Goal: Complete application form

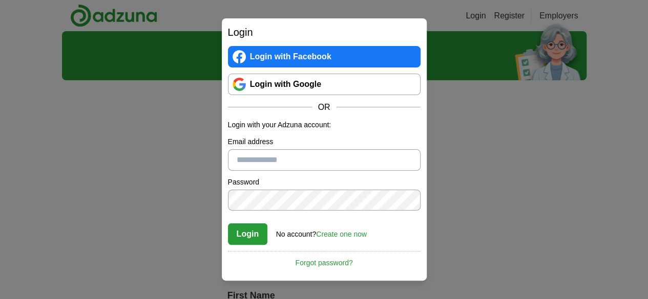
click at [295, 85] on link "Login with Google" at bounding box center [324, 84] width 192 height 21
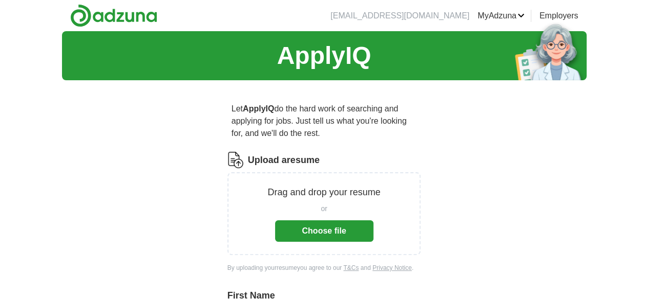
click at [324, 222] on button "Choose file" at bounding box center [324, 231] width 98 height 21
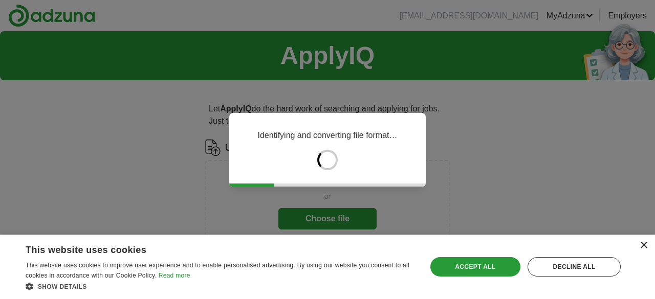
click at [644, 245] on div "×" at bounding box center [644, 246] width 8 height 8
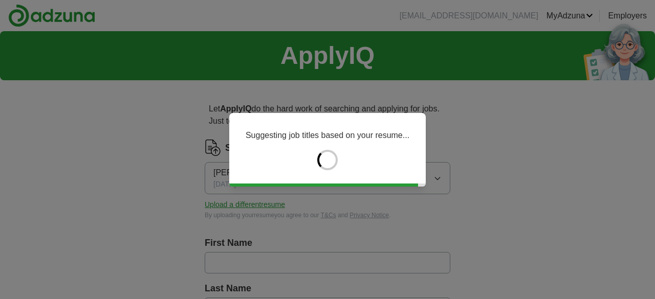
type input "**********"
type input "*******"
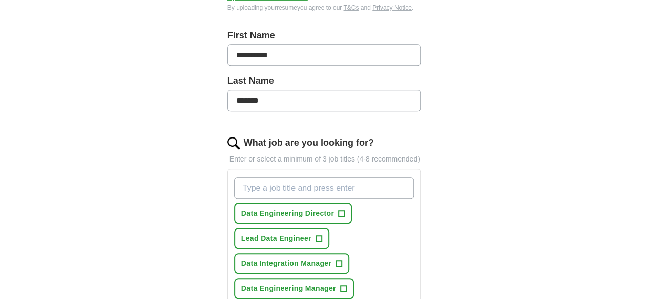
scroll to position [256, 0]
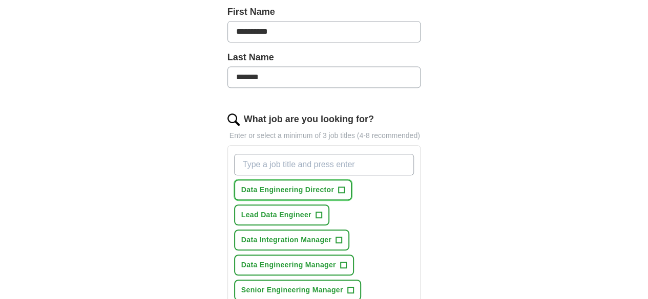
click at [338, 186] on span "+" at bounding box center [341, 190] width 6 height 8
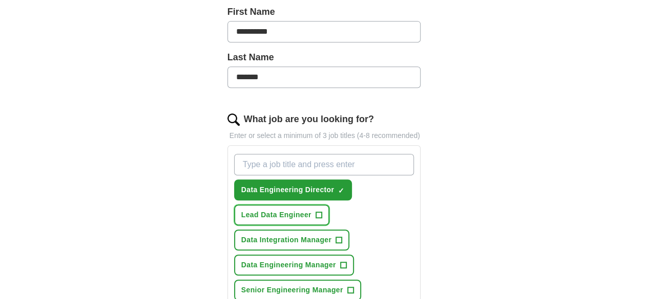
click at [329, 205] on button "Lead Data Engineer +" at bounding box center [281, 215] width 95 height 21
click at [306, 235] on span "Data Integration Manager" at bounding box center [286, 240] width 90 height 11
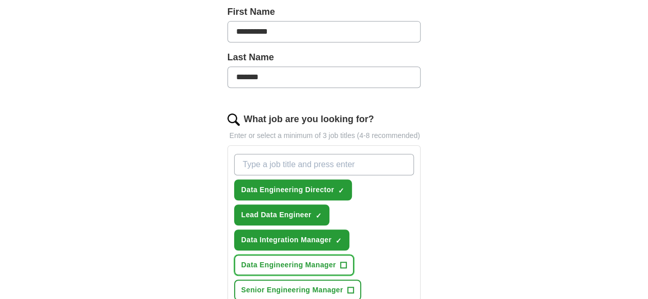
click at [308, 260] on span "Data Engineering Manager" at bounding box center [288, 265] width 95 height 11
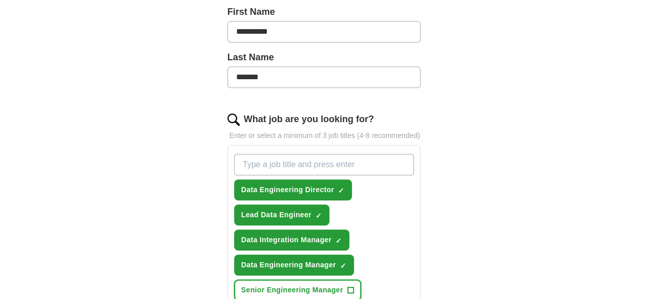
click at [309, 285] on span "Senior Engineering Manager" at bounding box center [292, 290] width 102 height 11
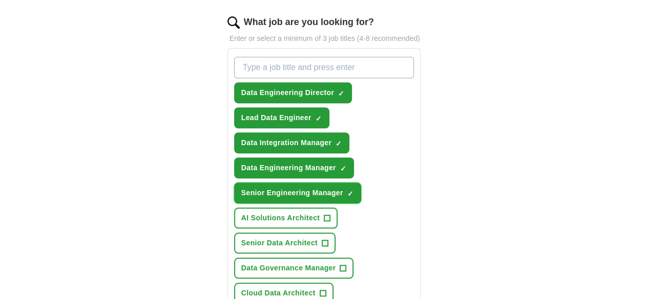
scroll to position [358, 0]
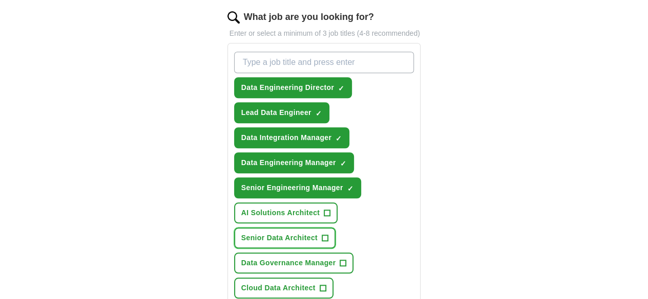
click at [317, 233] on span "Senior Data Architect" at bounding box center [279, 238] width 76 height 11
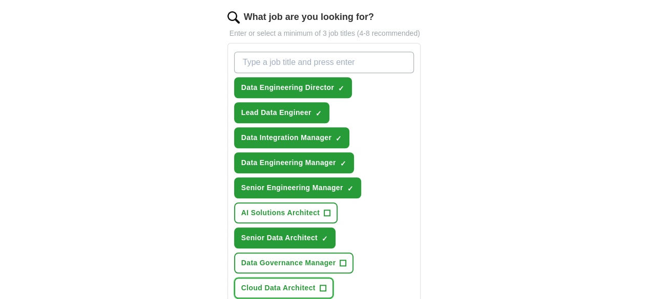
click at [315, 283] on span "Cloud Data Architect" at bounding box center [278, 288] width 74 height 11
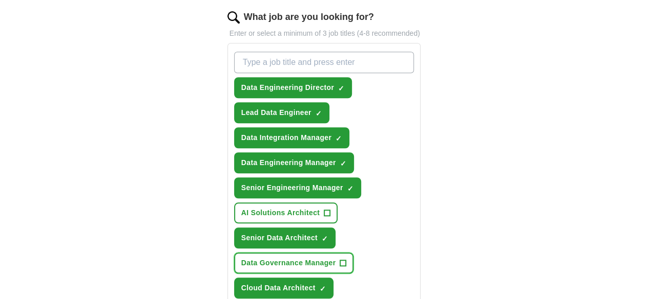
click at [299, 258] on span "Data Governance Manager" at bounding box center [288, 263] width 95 height 11
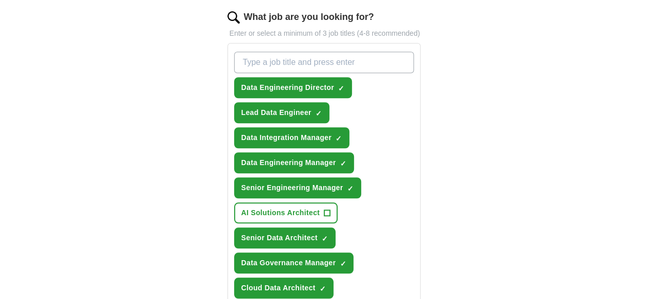
click at [279, 208] on span "AI Solutions Architect" at bounding box center [280, 213] width 78 height 11
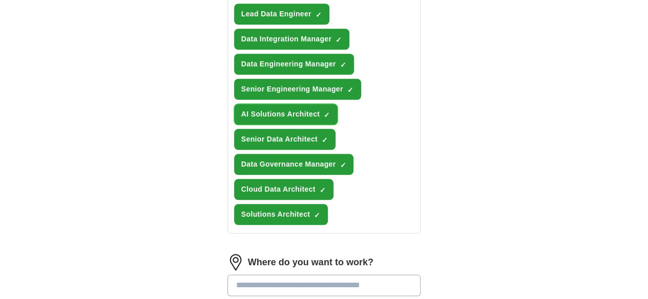
scroll to position [461, 0]
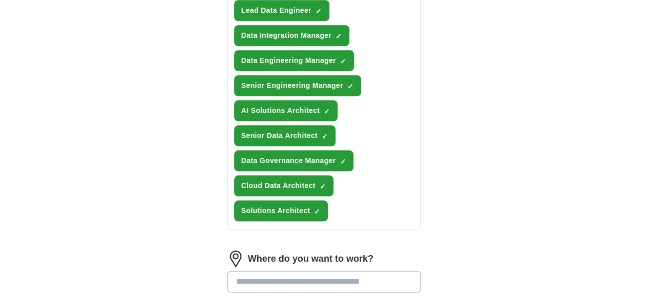
click at [261, 271] on input "text" at bounding box center [323, 281] width 193 height 21
type input "***"
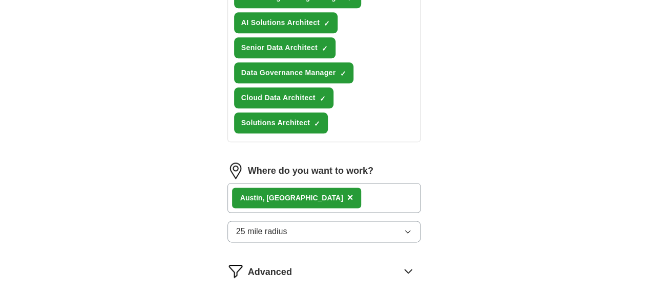
scroll to position [552, 0]
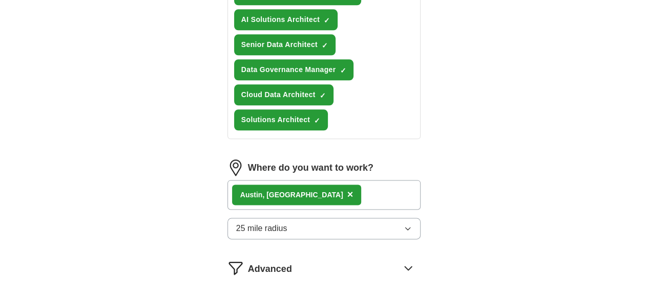
click at [416, 260] on icon at bounding box center [408, 268] width 16 height 16
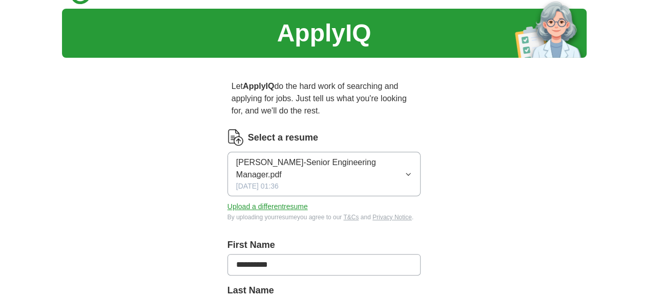
scroll to position [0, 0]
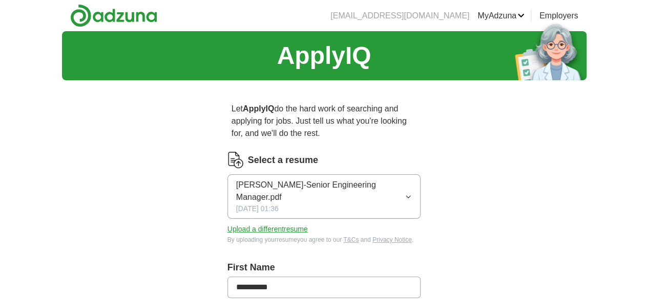
click at [524, 14] on link "MyAdzuna" at bounding box center [500, 16] width 47 height 12
click at [412, 193] on icon "button" at bounding box center [407, 197] width 7 height 8
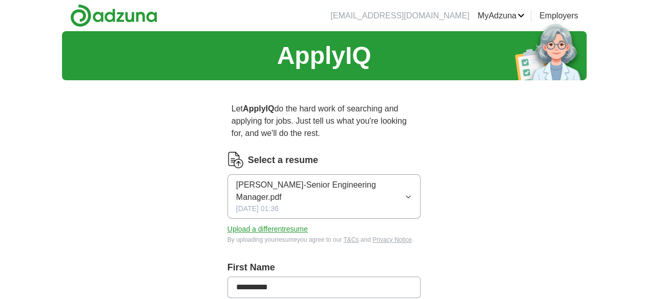
click at [265, 224] on button "Upload a different resume" at bounding box center [267, 229] width 80 height 11
click at [0, 0] on link "Preferences" at bounding box center [0, 0] width 0 height 0
click at [260, 224] on button "Upload a different resume" at bounding box center [267, 229] width 80 height 11
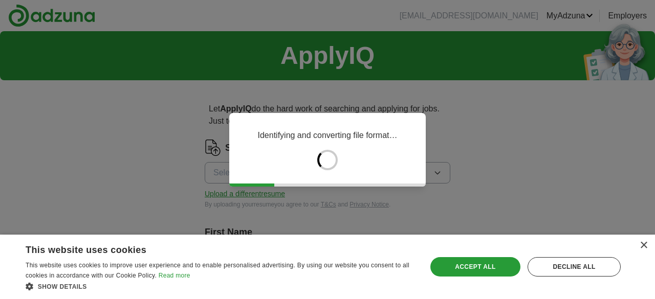
click at [645, 246] on div "×" at bounding box center [644, 246] width 8 height 8
